Goal: Task Accomplishment & Management: Use online tool/utility

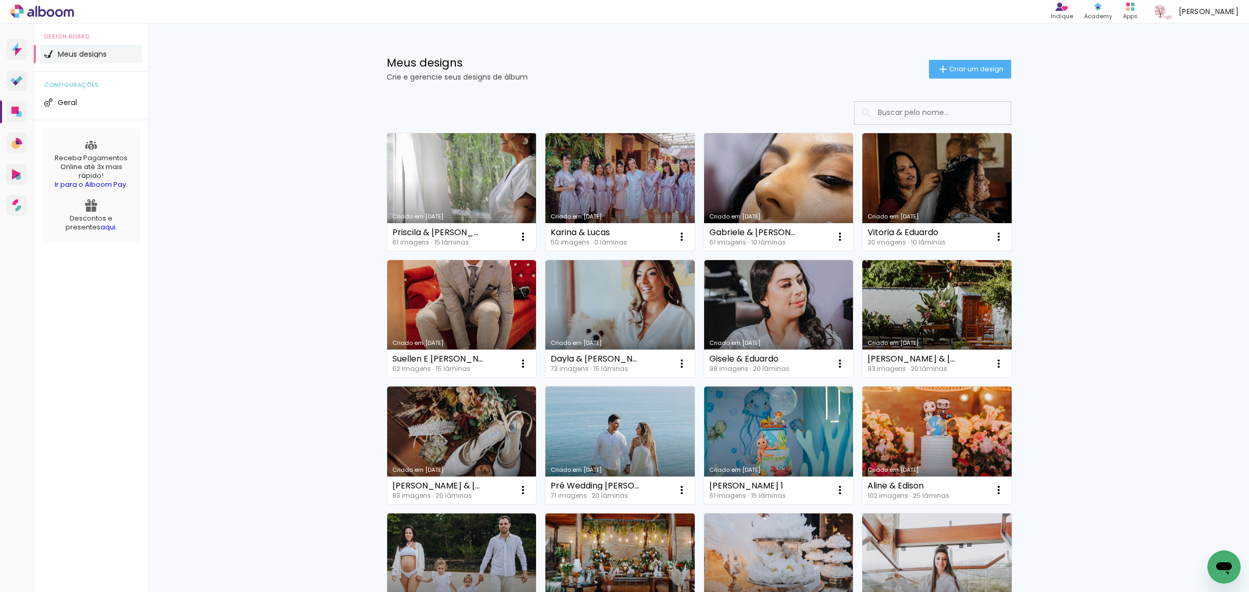
click at [438, 174] on link "Criado em [DATE]" at bounding box center [461, 192] width 149 height 118
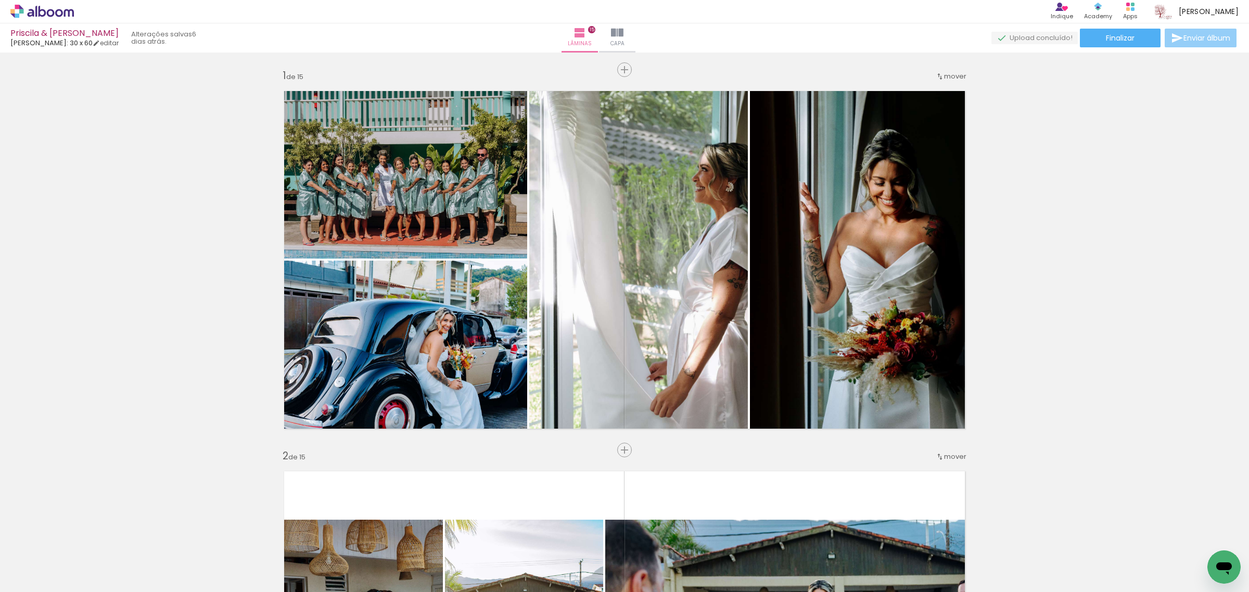
click at [1184, 34] on span "Enviar álbum" at bounding box center [1206, 37] width 47 height 7
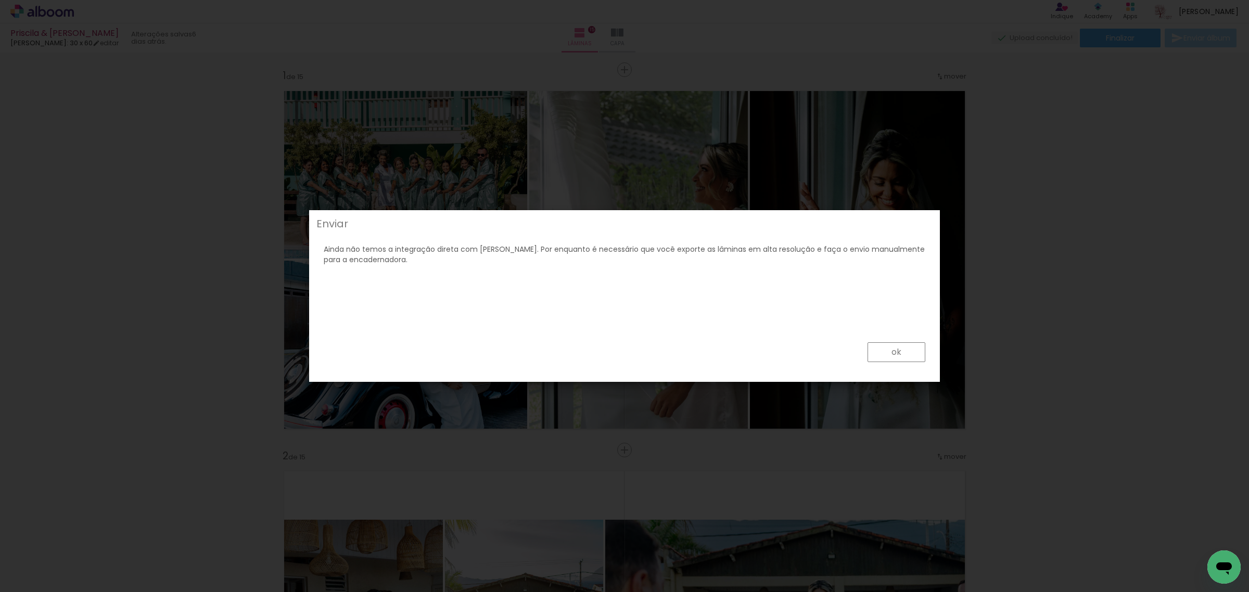
click at [0, 0] on paper-button "ok" at bounding box center [0, 0] width 0 height 0
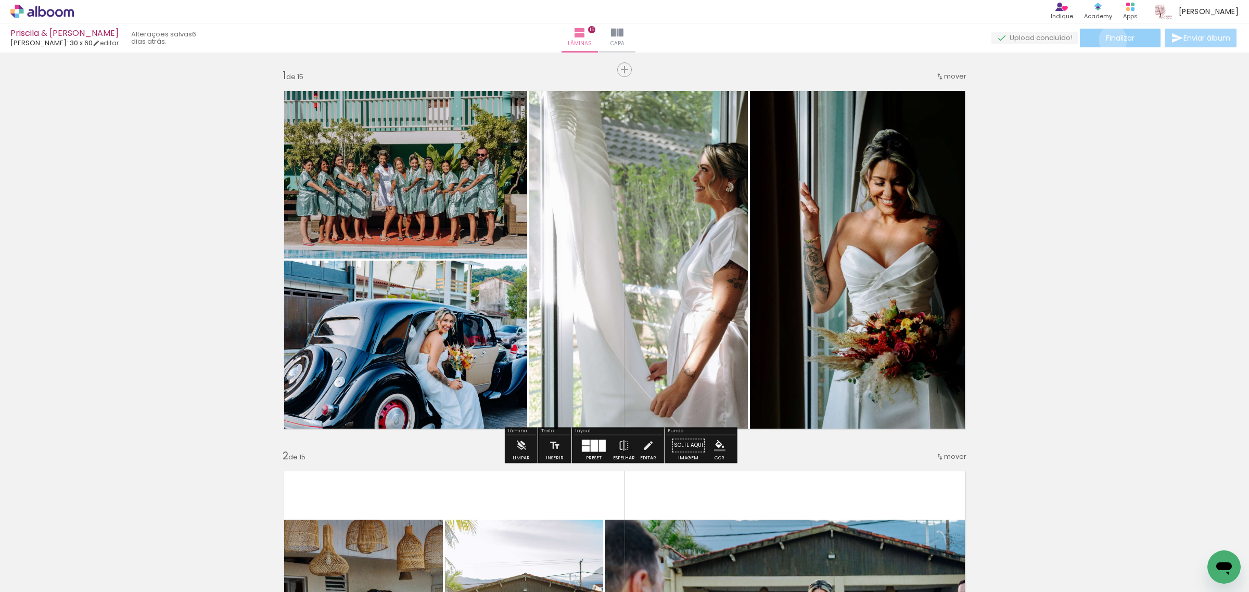
click at [1109, 40] on span "Finalizar" at bounding box center [1120, 37] width 29 height 7
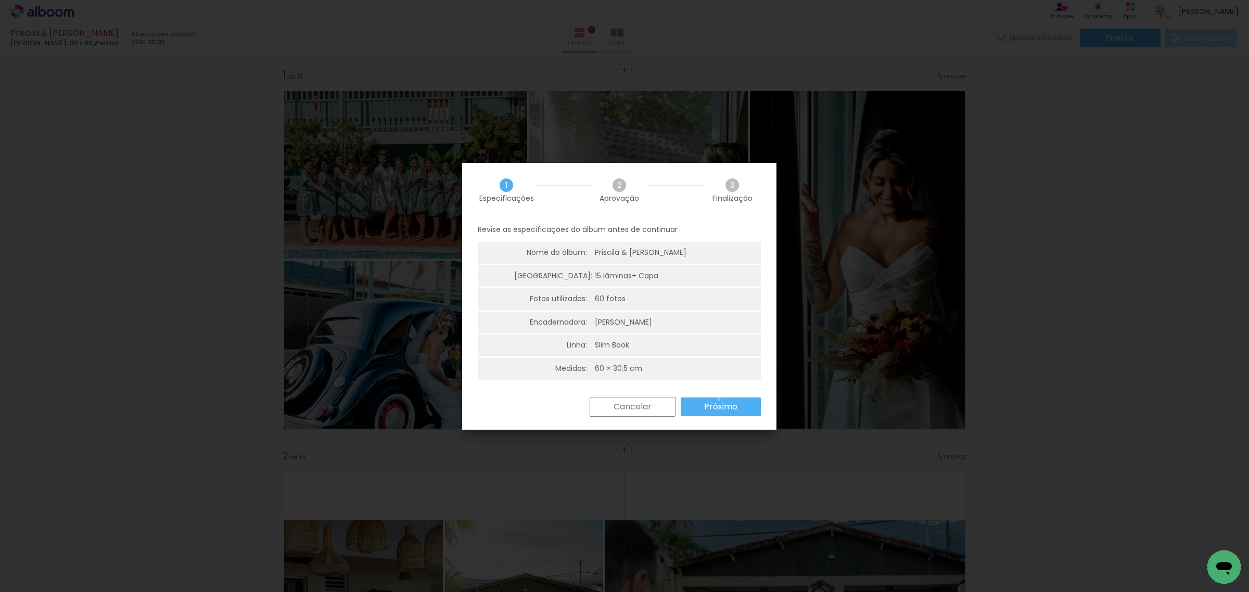
click at [0, 0] on paper-button "Próximo" at bounding box center [0, 0] width 0 height 0
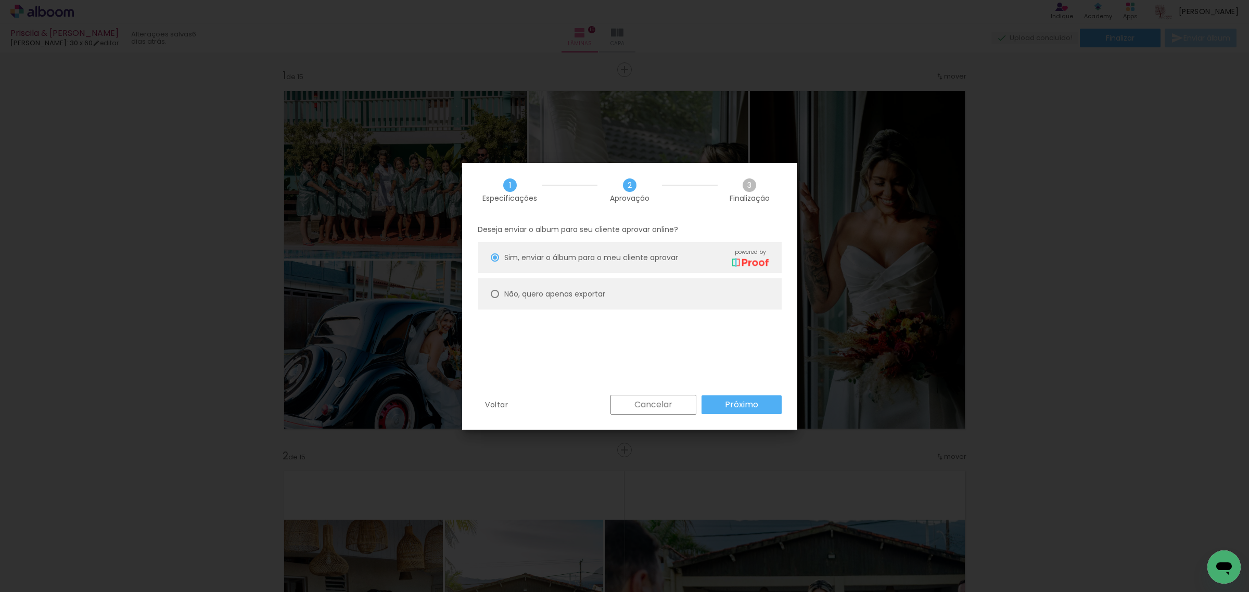
click at [0, 0] on slot "Não, quero apenas exportar" at bounding box center [0, 0] width 0 height 0
type paper-radio-button "on"
click at [0, 0] on slot "Próximo" at bounding box center [0, 0] width 0 height 0
type input "Alta, 300 DPI"
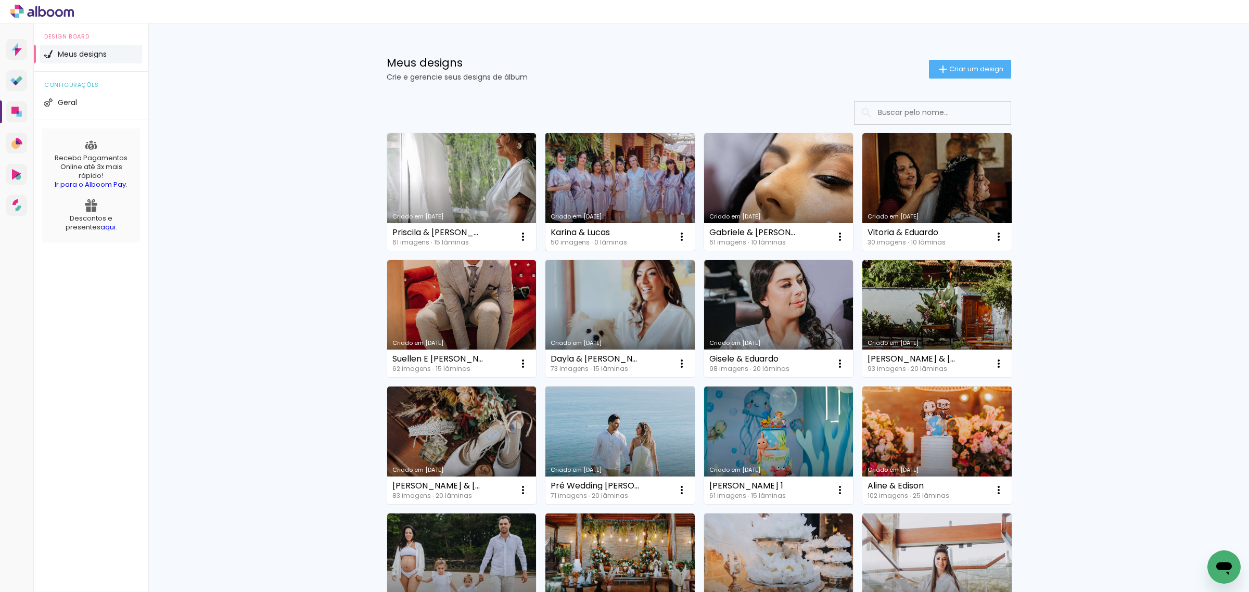
click at [622, 169] on link "Criado em [DATE]" at bounding box center [619, 192] width 149 height 118
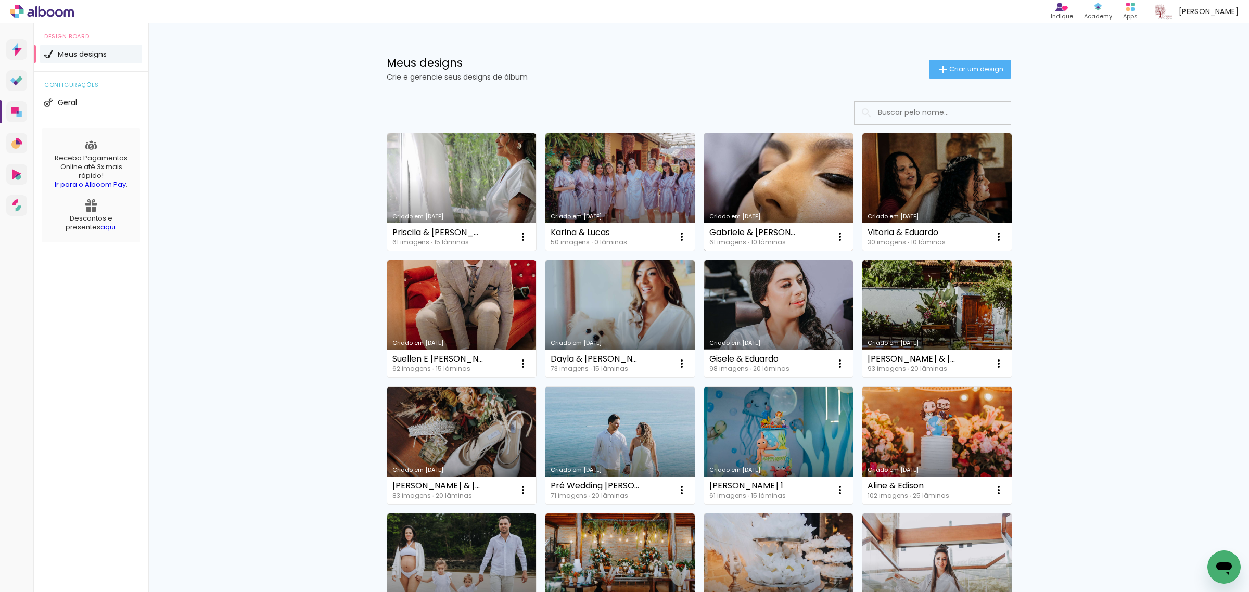
click at [769, 188] on link "Criado em [DATE]" at bounding box center [778, 192] width 149 height 118
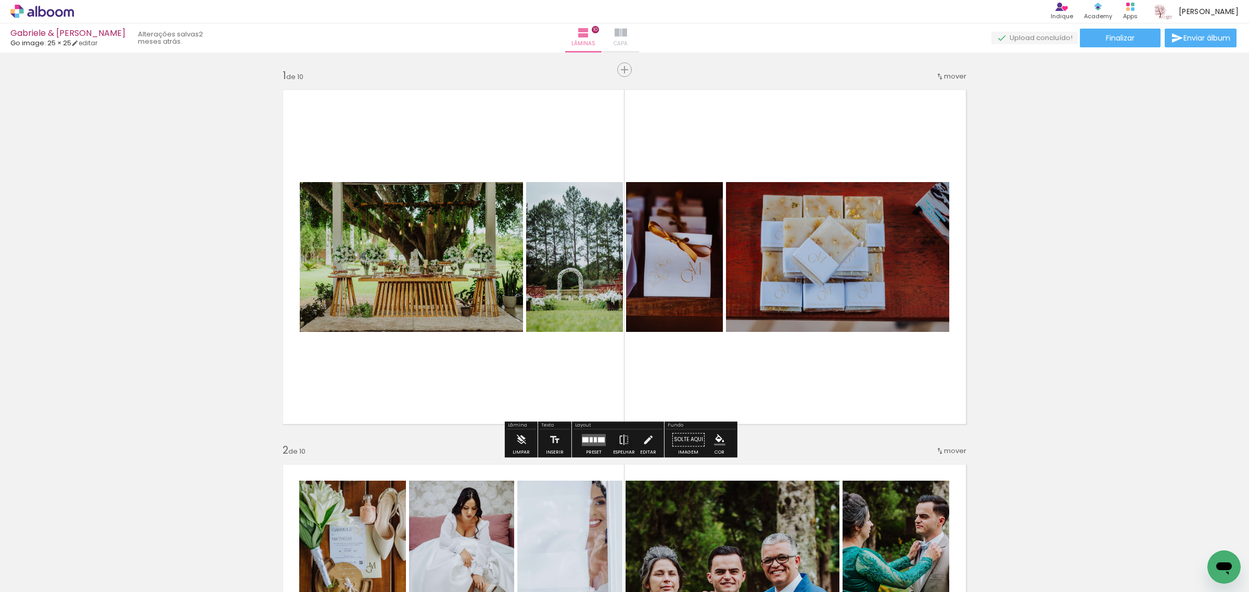
click at [628, 43] on span "Capa" at bounding box center [621, 43] width 14 height 9
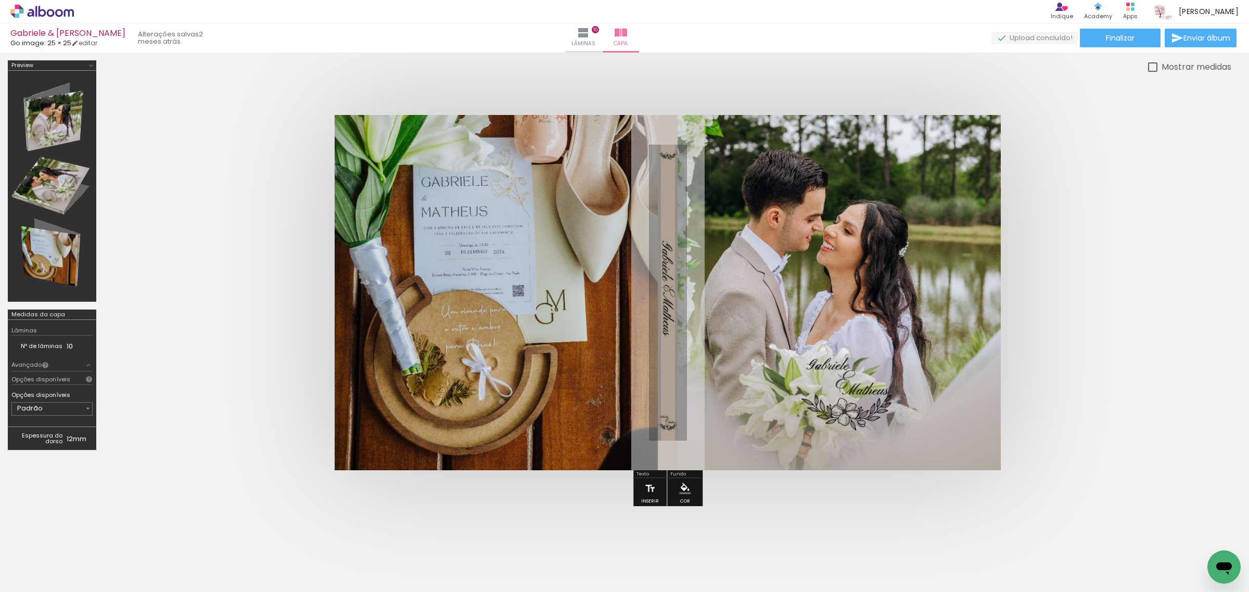
click at [37, 9] on icon at bounding box center [41, 12] width 63 height 14
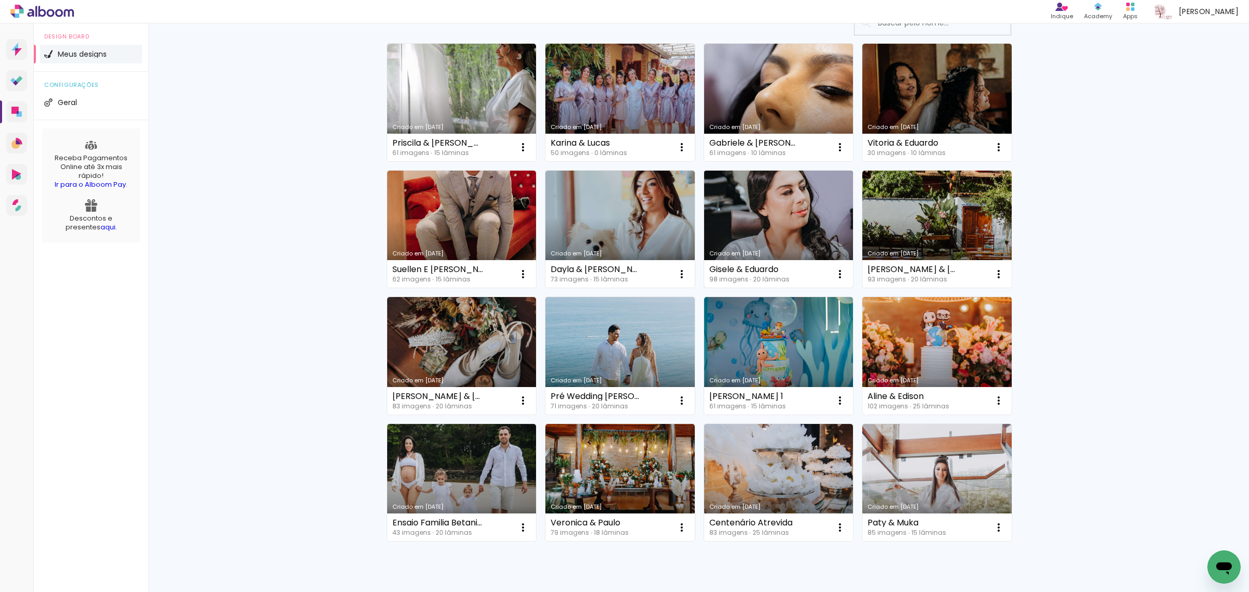
scroll to position [86, 0]
